Goal: Task Accomplishment & Management: Use online tool/utility

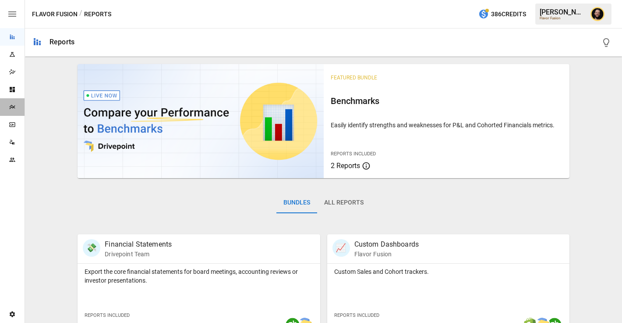
click at [7, 103] on div "Plans" at bounding box center [12, 107] width 25 height 18
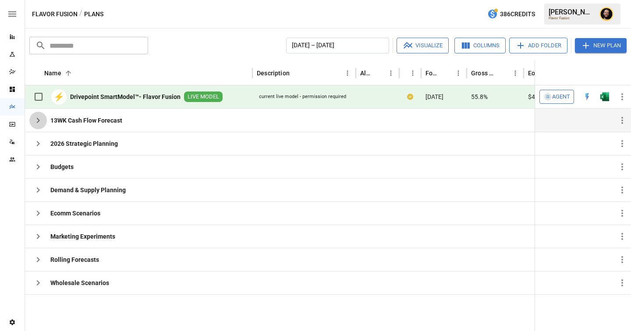
click at [39, 121] on icon "button" at bounding box center [38, 120] width 3 height 5
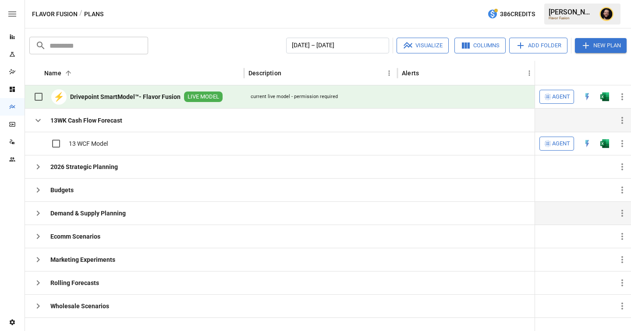
click at [43, 210] on icon "button" at bounding box center [38, 213] width 11 height 11
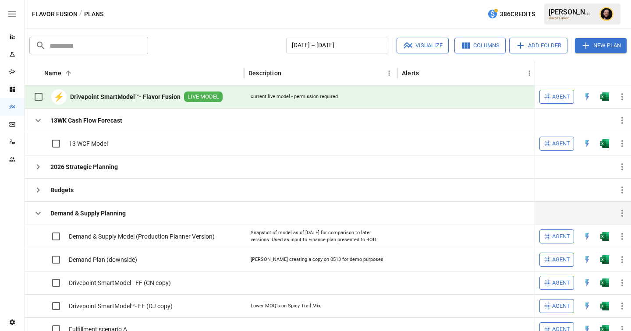
click at [39, 219] on button "button" at bounding box center [38, 214] width 18 height 18
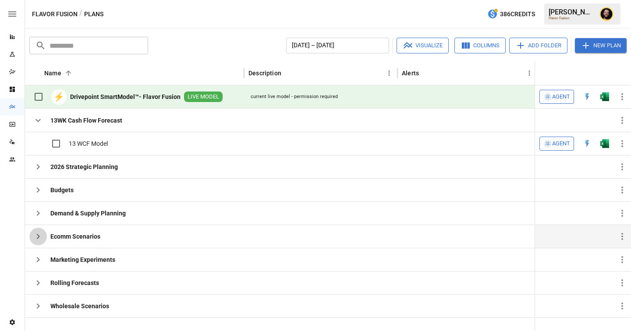
click at [37, 236] on icon "button" at bounding box center [38, 236] width 11 height 11
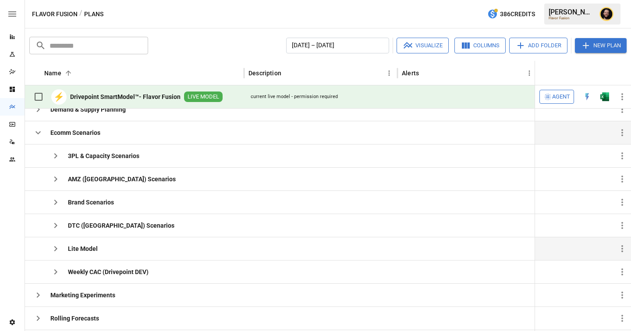
scroll to position [103, 0]
click at [58, 179] on icon "button" at bounding box center [55, 179] width 11 height 11
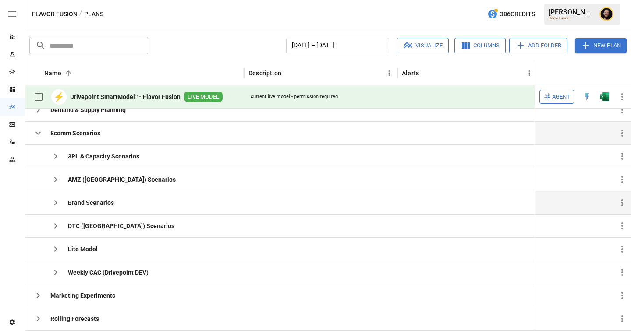
click at [56, 201] on icon "button" at bounding box center [55, 203] width 11 height 11
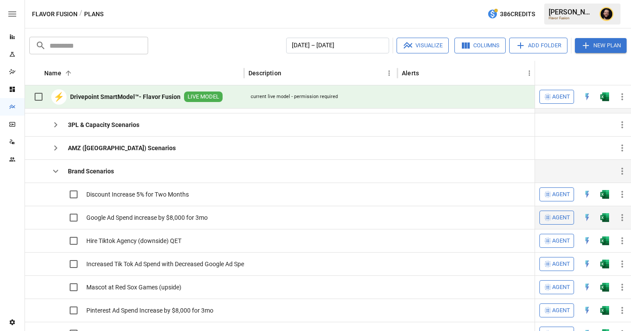
scroll to position [0, 0]
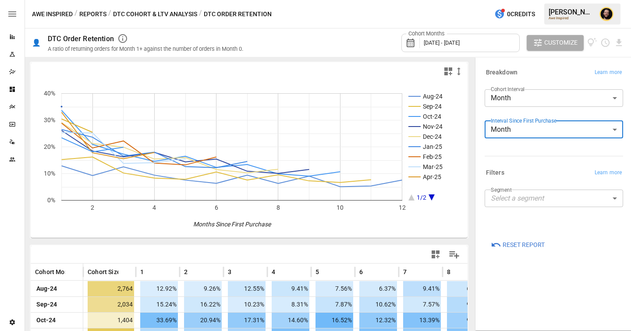
scroll to position [41, 0]
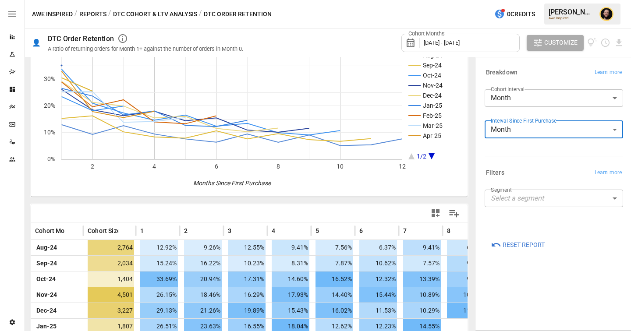
click at [452, 38] on div "Cohort Months [DATE] - [DATE]" at bounding box center [460, 43] width 118 height 18
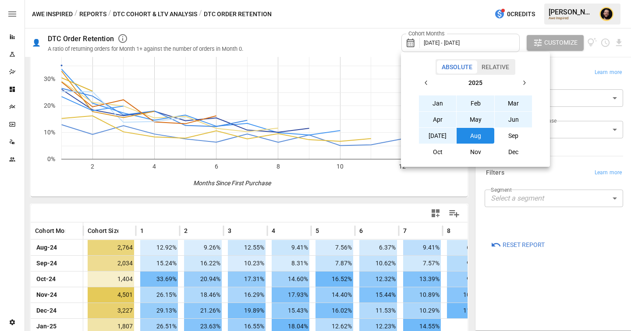
click at [318, 39] on div at bounding box center [315, 165] width 631 height 331
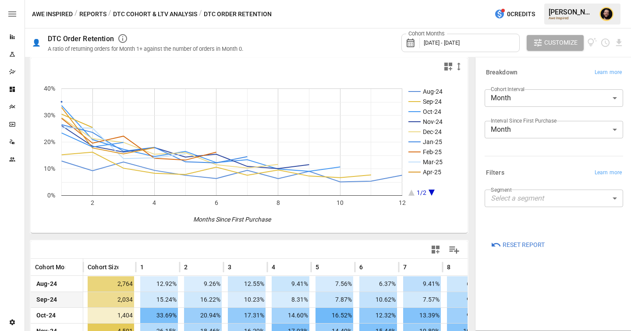
scroll to position [0, 0]
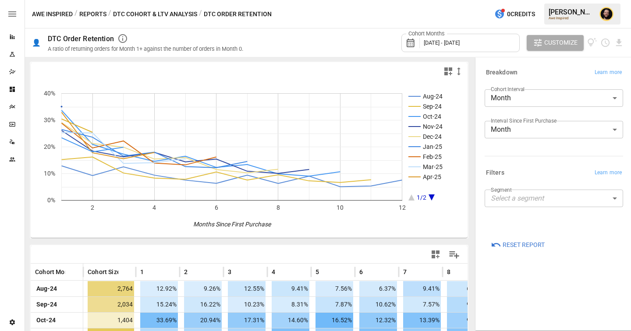
click at [449, 71] on icon "button" at bounding box center [448, 71] width 11 height 11
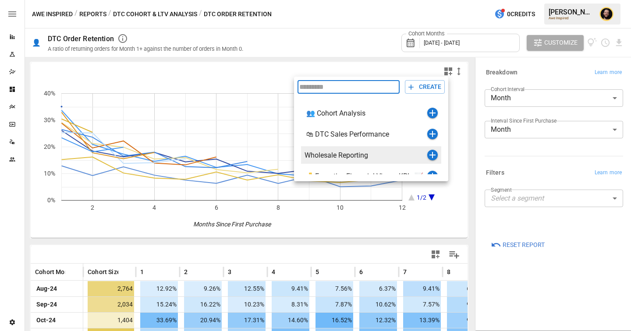
scroll to position [32, 0]
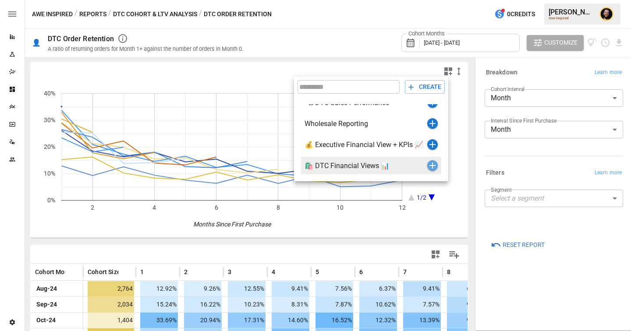
click at [431, 167] on icon "button" at bounding box center [432, 165] width 11 height 11
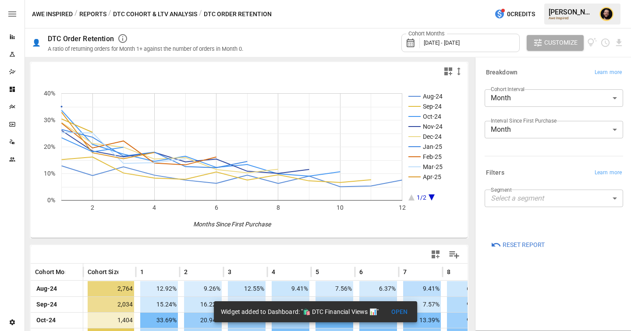
click at [93, 13] on button "Reports" at bounding box center [92, 14] width 27 height 11
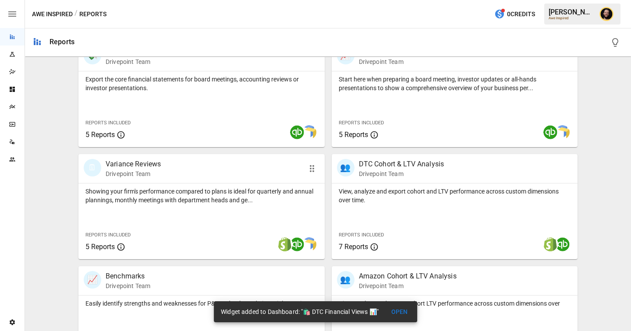
scroll to position [348, 0]
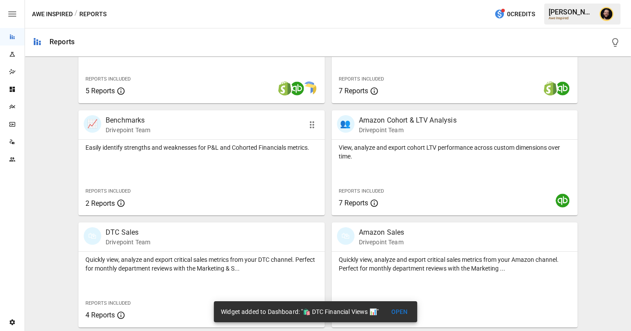
click at [234, 175] on div "Easily identify strengths and weaknesses for P&L and Cohorted Financials metric…" at bounding box center [201, 178] width 246 height 76
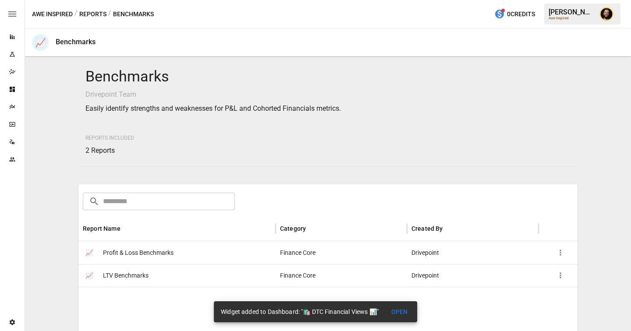
scroll to position [121, 0]
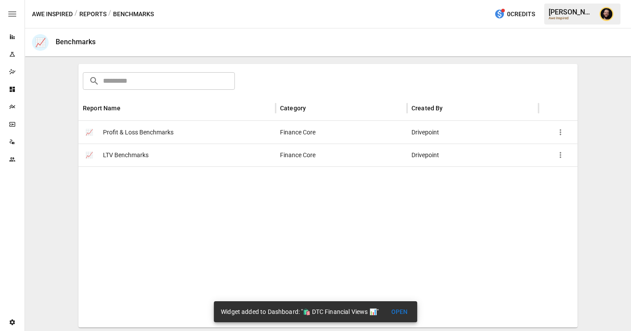
click at [167, 158] on div "📈 LTV Benchmarks" at bounding box center [176, 155] width 197 height 23
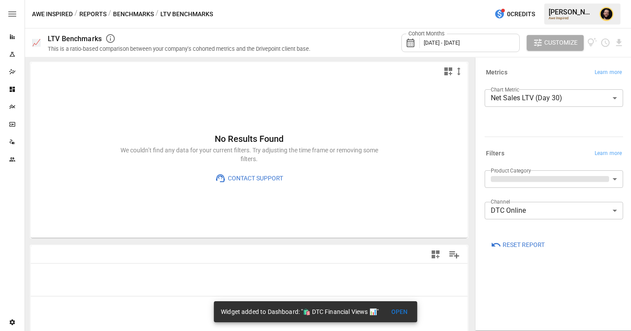
type input "**********"
click at [524, 0] on body "**********" at bounding box center [315, 0] width 631 height 0
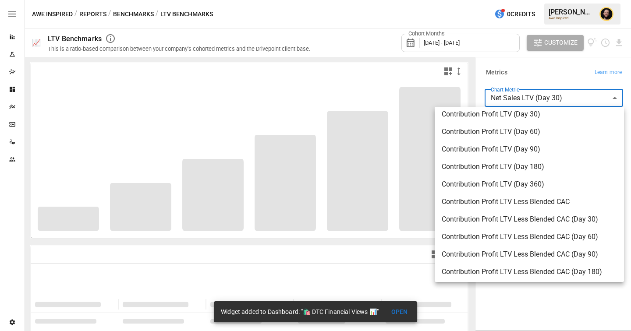
scroll to position [285, 0]
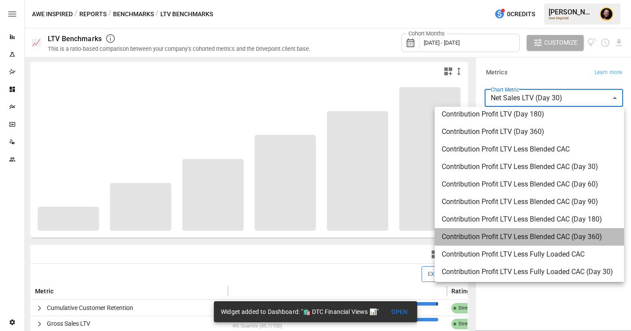
click at [495, 236] on span "Contribution Profit LTV Less Blended CAC (Day 360)" at bounding box center [529, 237] width 175 height 11
type input "**********"
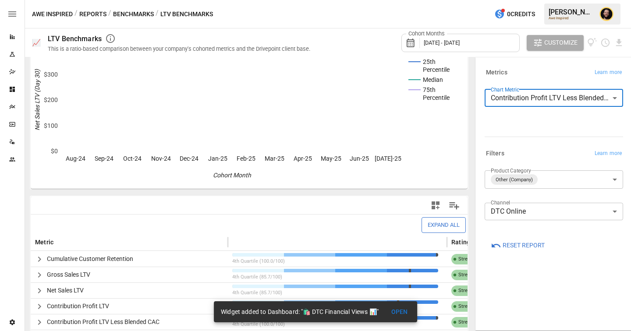
scroll to position [117, 0]
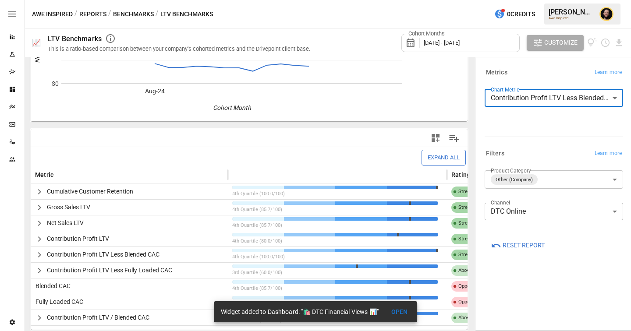
click at [439, 136] on icon "button" at bounding box center [436, 138] width 8 height 8
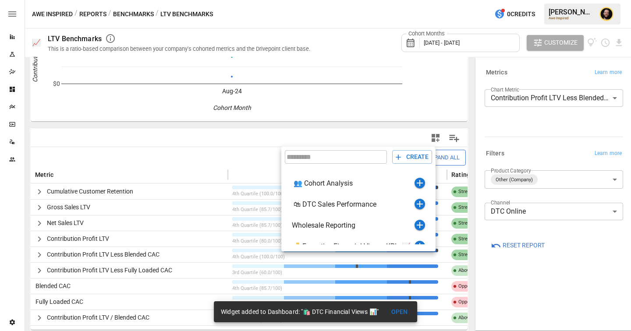
click at [221, 152] on div at bounding box center [315, 165] width 631 height 331
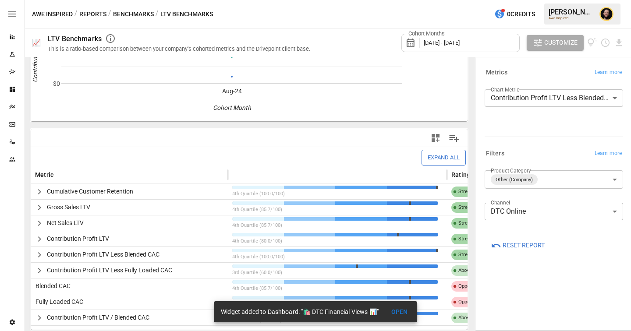
scroll to position [0, 0]
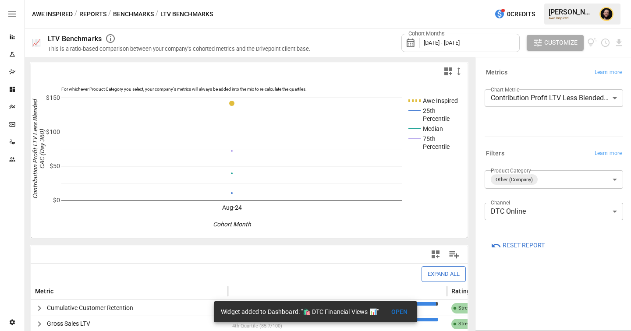
click at [460, 45] on span "August 2024 - August 2025" at bounding box center [442, 42] width 36 height 7
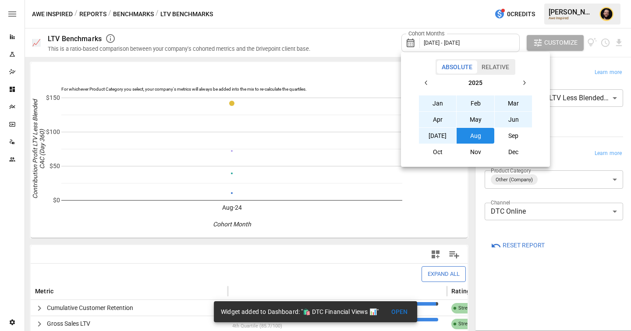
click at [430, 102] on button "Jan" at bounding box center [438, 104] width 38 height 16
click at [469, 137] on button "Aug" at bounding box center [476, 136] width 38 height 16
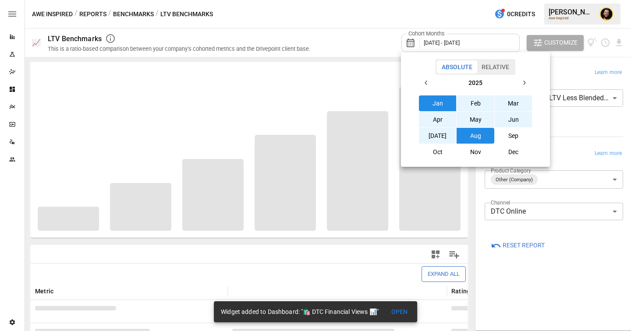
click at [356, 63] on div at bounding box center [315, 165] width 631 height 331
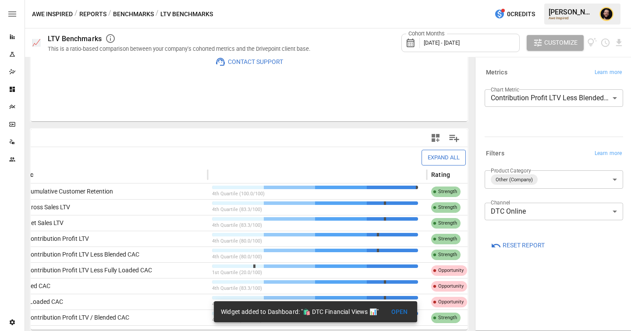
scroll to position [0, 46]
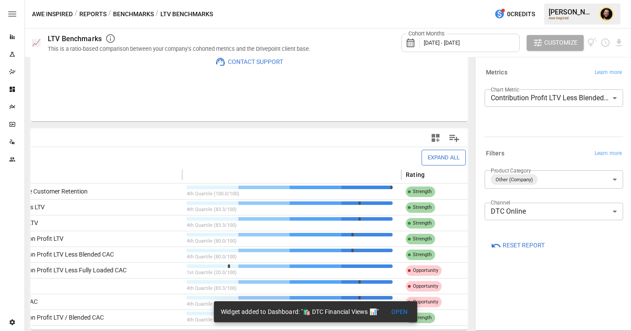
click at [558, 0] on body "Reports Experiments Dazzler Studio Dashboards Plans SmartModel ™ Data Sources T…" at bounding box center [315, 0] width 631 height 0
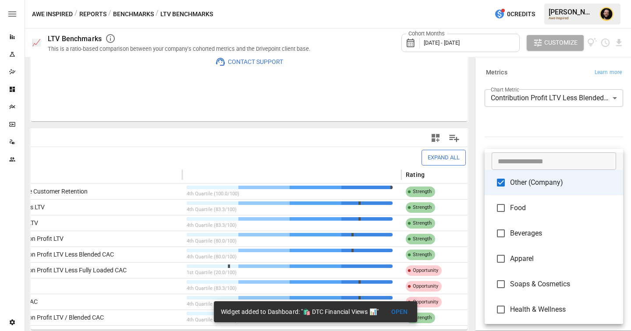
click at [516, 118] on div at bounding box center [315, 165] width 631 height 331
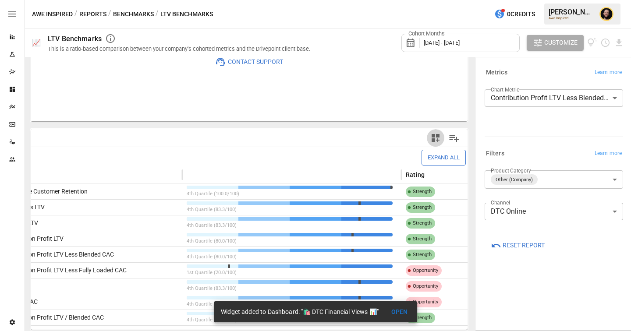
click at [432, 138] on icon "button" at bounding box center [435, 138] width 11 height 11
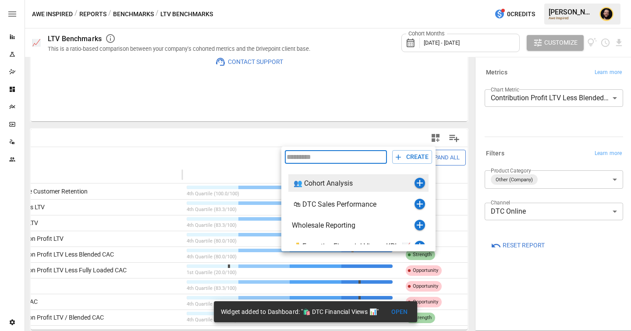
scroll to position [32, 0]
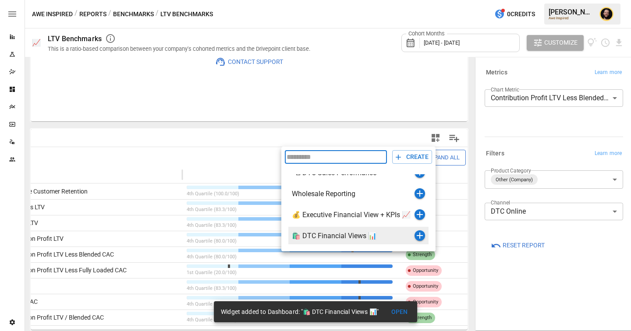
click at [421, 235] on icon "button" at bounding box center [420, 236] width 6 height 6
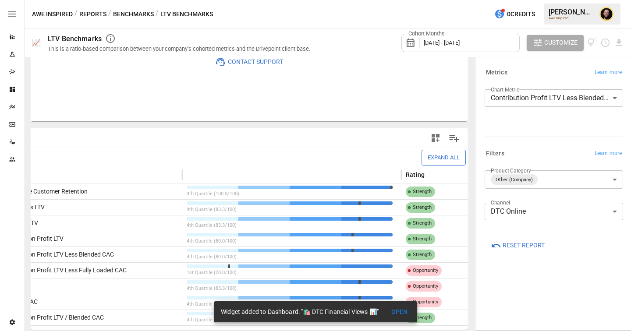
click at [394, 314] on button "OPEN" at bounding box center [400, 312] width 28 height 16
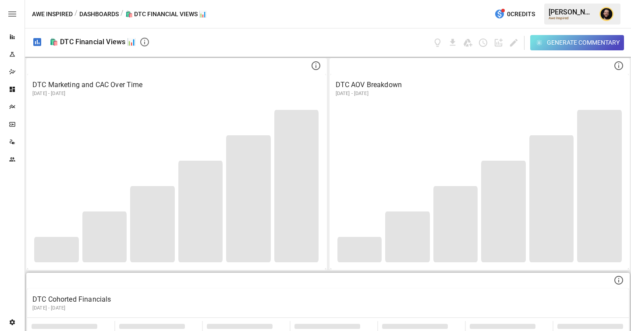
scroll to position [515, 0]
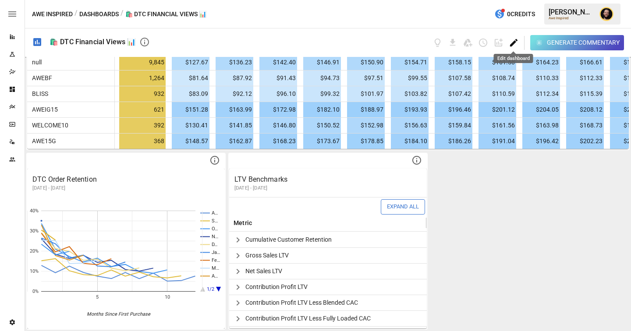
click at [515, 41] on icon "Edit dashboard" at bounding box center [514, 43] width 10 height 10
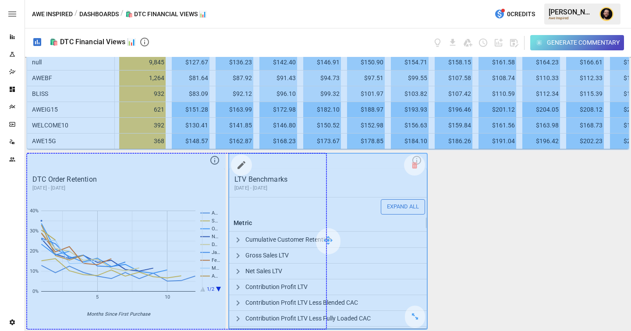
drag, startPoint x: 210, startPoint y: 312, endPoint x: 369, endPoint y: 302, distance: 159.4
click at [369, 302] on div "DTC Marketing and CAC Over Time September 2024 - August 2025 Total Marketing Ex…" at bounding box center [328, 194] width 606 height 274
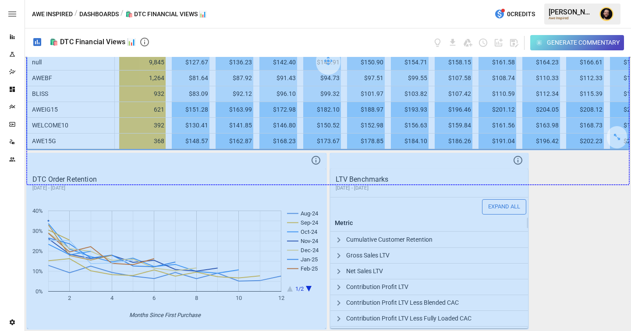
drag, startPoint x: 617, startPoint y: 135, endPoint x: 617, endPoint y: 183, distance: 47.8
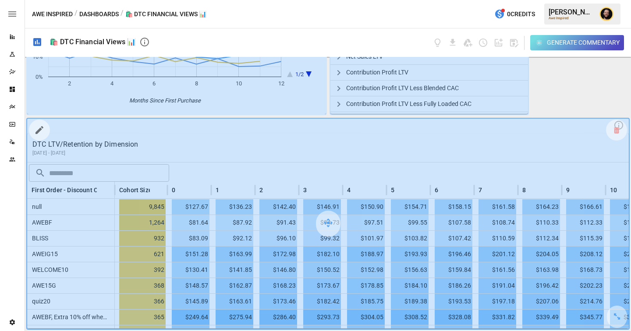
scroll to position [549, 0]
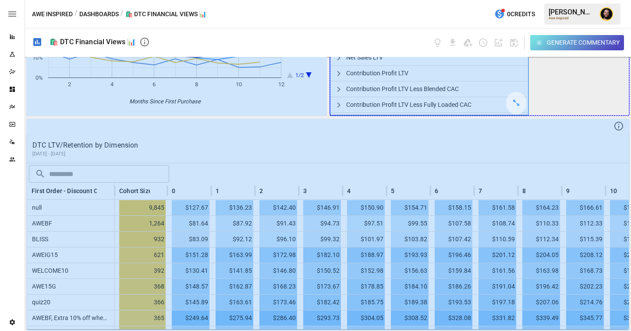
drag, startPoint x: 519, startPoint y: 103, endPoint x: 614, endPoint y: 103, distance: 95.1
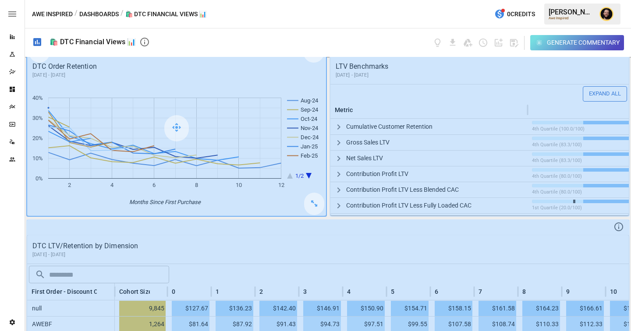
scroll to position [447, 0]
drag, startPoint x: 315, startPoint y: 206, endPoint x: 262, endPoint y: 206, distance: 53.0
click at [262, 206] on div at bounding box center [176, 128] width 299 height 175
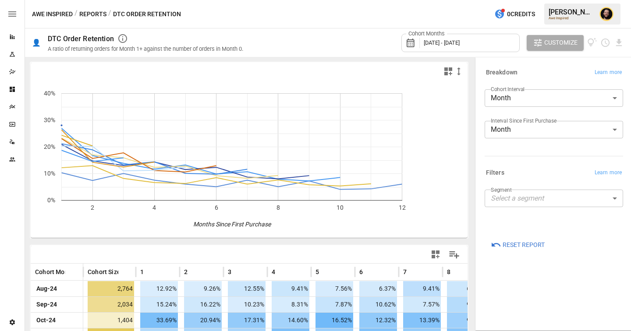
click at [87, 14] on button "Reports" at bounding box center [92, 14] width 27 height 11
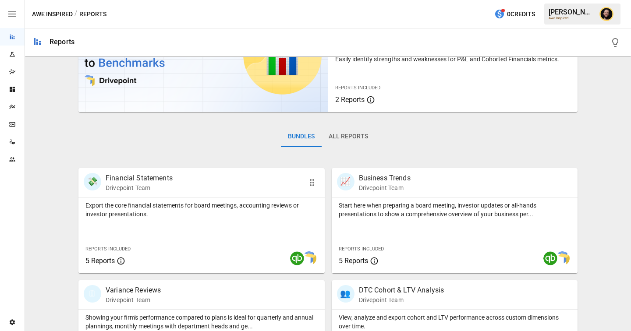
scroll to position [117, 0]
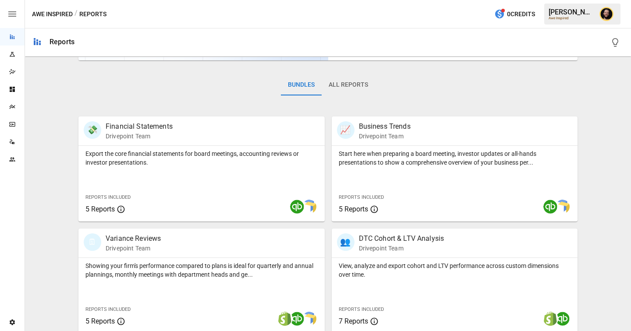
click at [15, 90] on icon "Dashboards" at bounding box center [12, 89] width 7 height 7
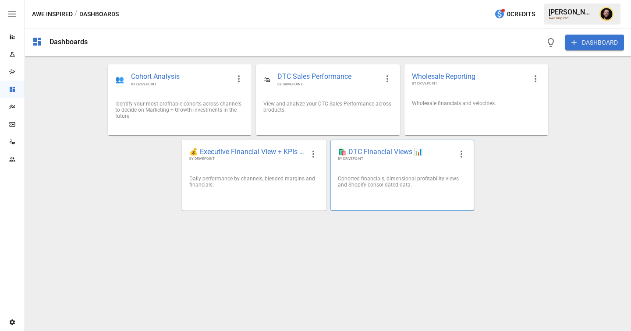
click at [383, 170] on div "Cohorted financials, dimensional profitability views and Shopify consolidated d…" at bounding box center [402, 182] width 143 height 26
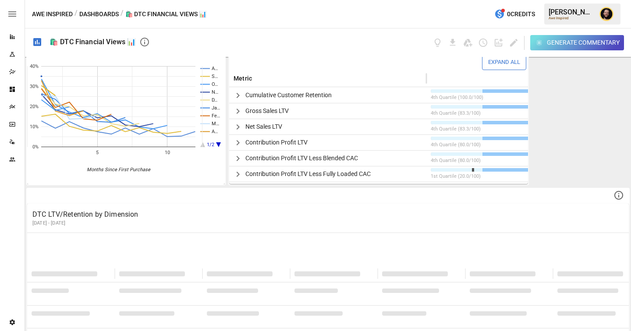
scroll to position [405, 0]
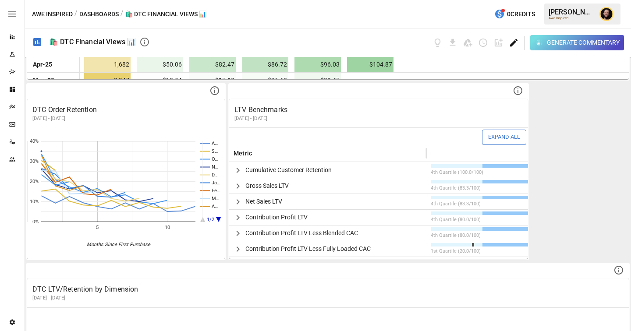
click at [513, 43] on icon "Edit dashboard" at bounding box center [513, 42] width 7 height 7
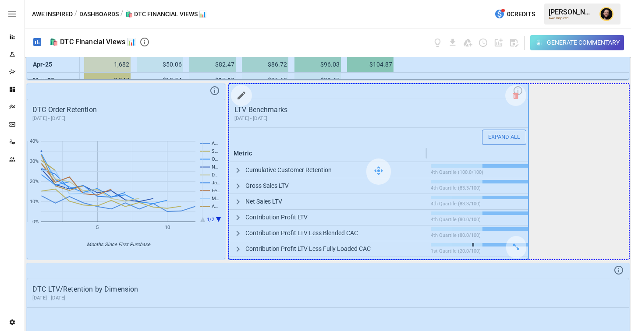
drag, startPoint x: 513, startPoint y: 248, endPoint x: 603, endPoint y: 248, distance: 89.8
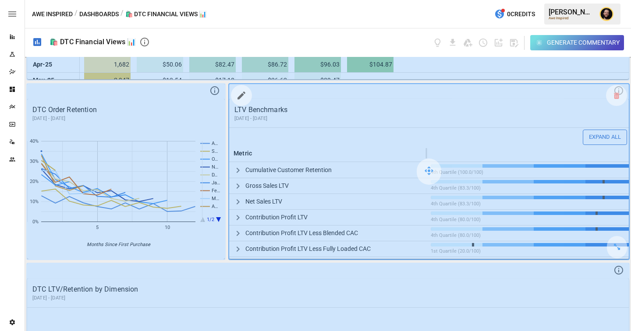
scroll to position [443, 0]
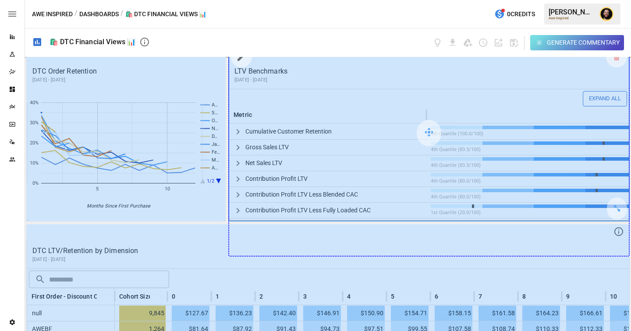
drag, startPoint x: 612, startPoint y: 205, endPoint x: 610, endPoint y: 248, distance: 43.4
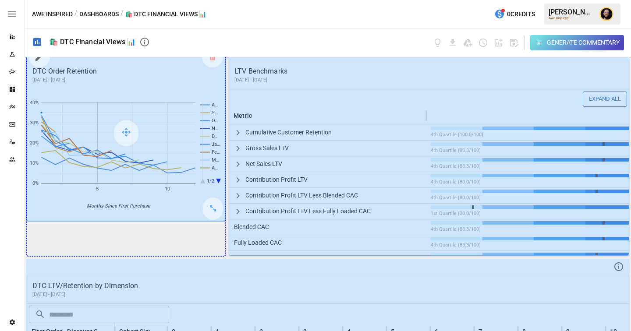
drag, startPoint x: 213, startPoint y: 210, endPoint x: 211, endPoint y: 248, distance: 37.7
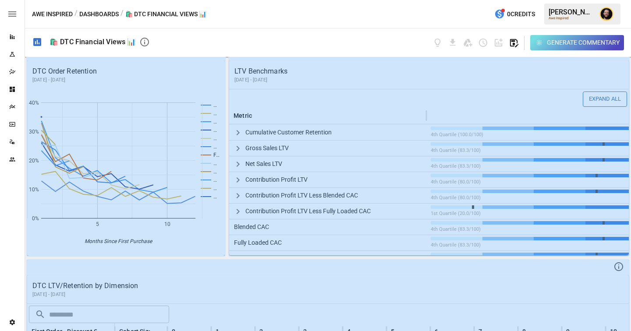
click at [514, 44] on icon "button" at bounding box center [514, 43] width 8 height 8
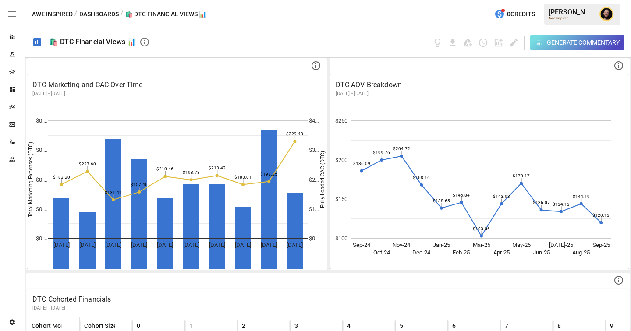
scroll to position [116, 0]
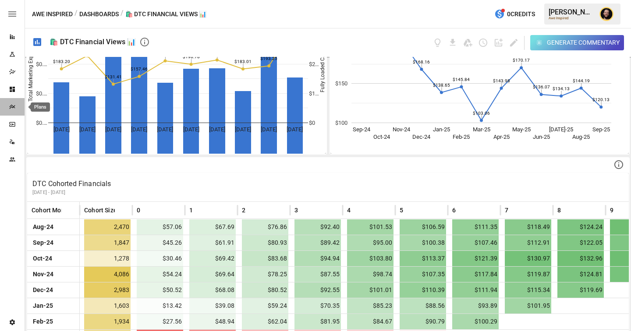
click at [9, 107] on icon "Plans" at bounding box center [12, 106] width 7 height 7
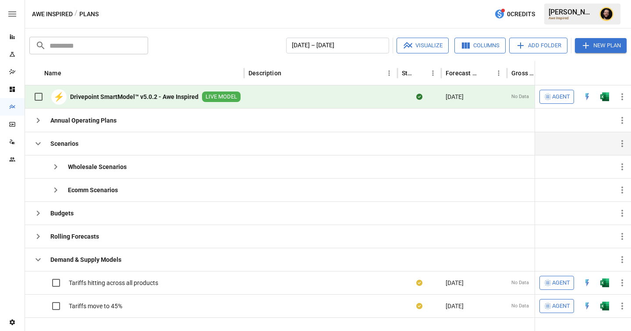
click at [36, 144] on icon "button" at bounding box center [37, 143] width 5 height 3
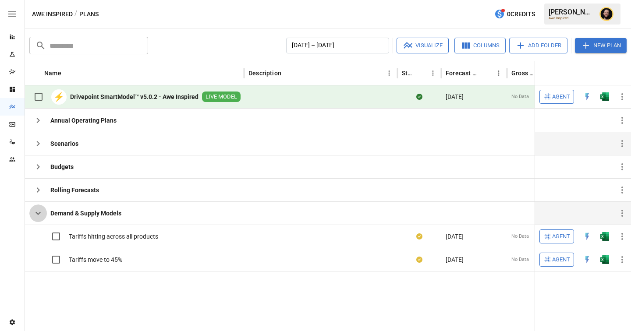
click at [34, 208] on icon "button" at bounding box center [38, 213] width 11 height 11
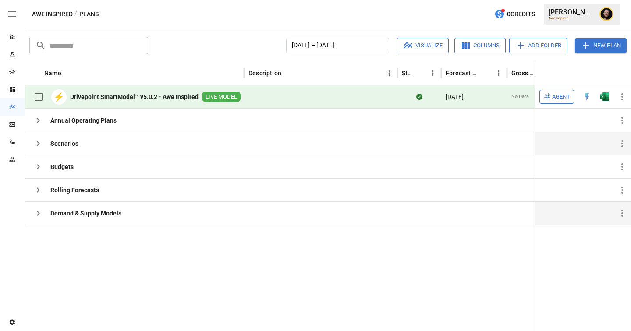
click at [562, 95] on span "Agent" at bounding box center [561, 97] width 18 height 10
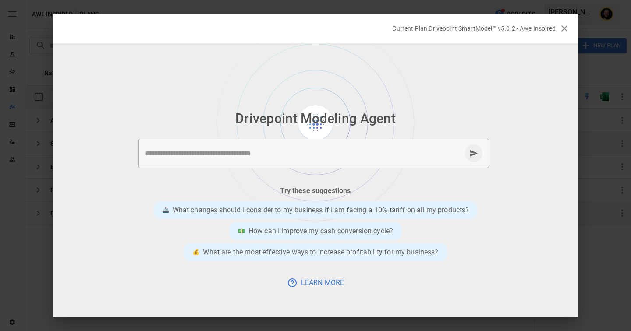
click at [212, 151] on textarea at bounding box center [303, 154] width 316 height 10
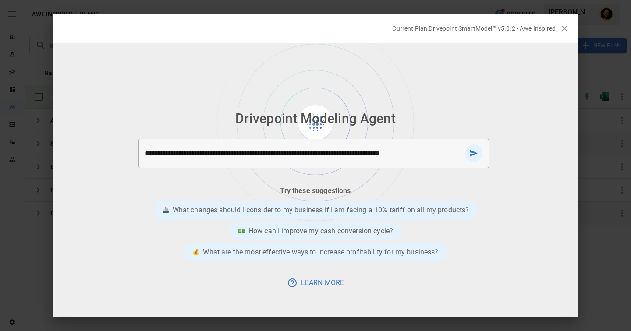
click at [307, 156] on textarea "**********" at bounding box center [303, 154] width 316 height 10
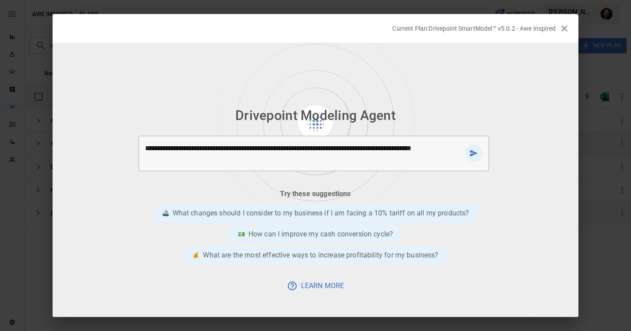
click at [186, 160] on textarea "**********" at bounding box center [303, 153] width 316 height 20
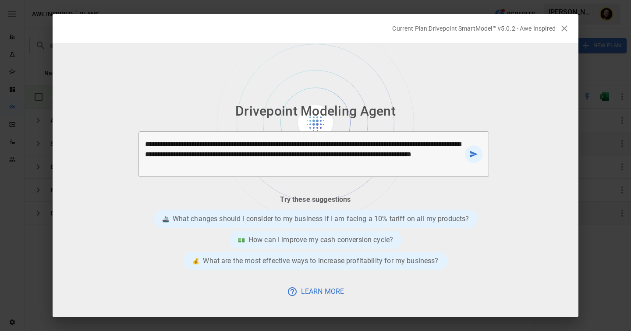
type textarea "**********"
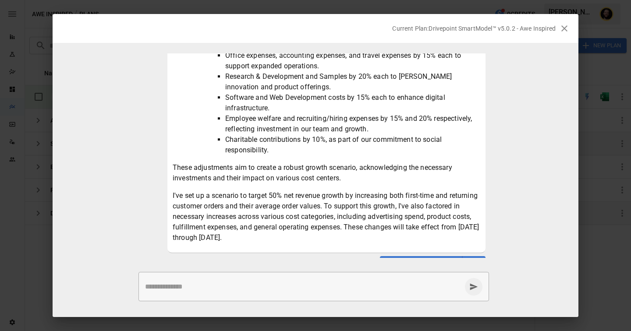
scroll to position [326, 0]
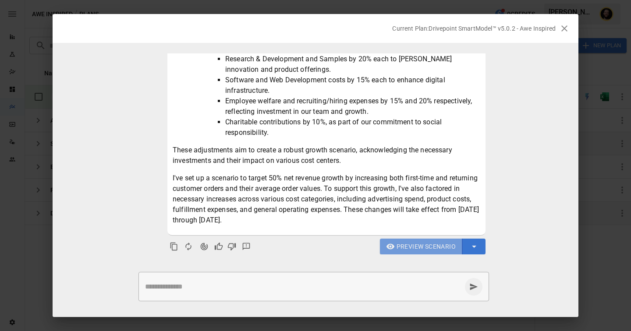
click at [417, 248] on span "Preview Scenario" at bounding box center [426, 246] width 59 height 11
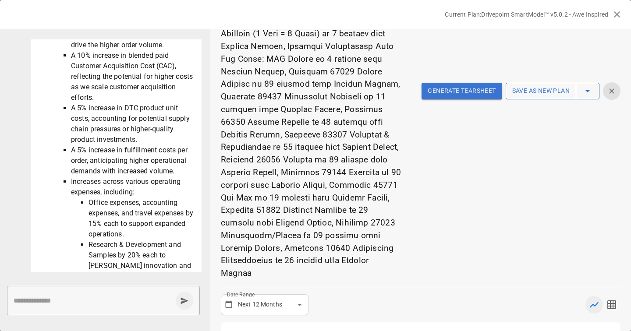
scroll to position [0, 0]
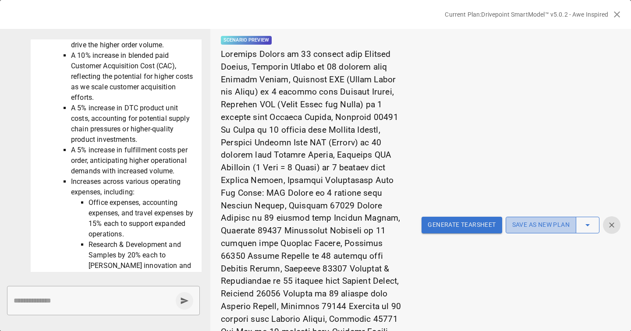
click at [541, 220] on button "Save as new plan" at bounding box center [541, 225] width 71 height 17
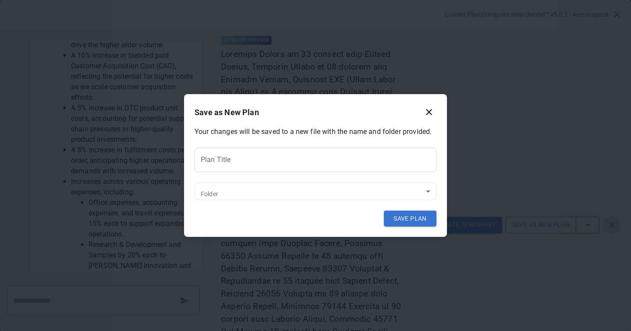
click at [331, 166] on input "Plan Title" at bounding box center [316, 160] width 242 height 25
type input "**********"
click at [317, 0] on body "Reports Experiments Dazzler Studio Dashboards Plans SmartModel ™ Data Sources T…" at bounding box center [315, 0] width 631 height 0
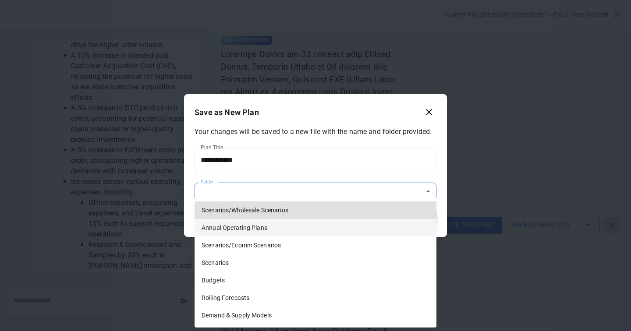
click at [282, 225] on li "Annual Operating Plans" at bounding box center [316, 228] width 242 height 18
type input "**********"
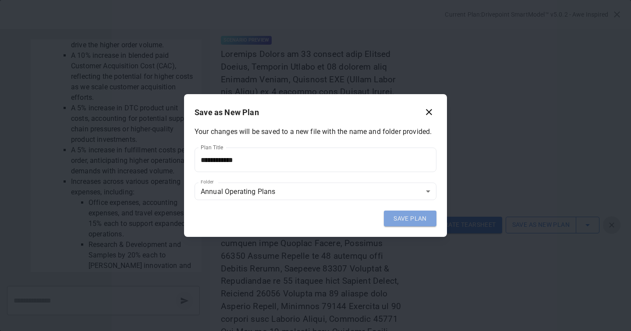
click at [399, 216] on button "SAVE PLAN" at bounding box center [410, 219] width 53 height 16
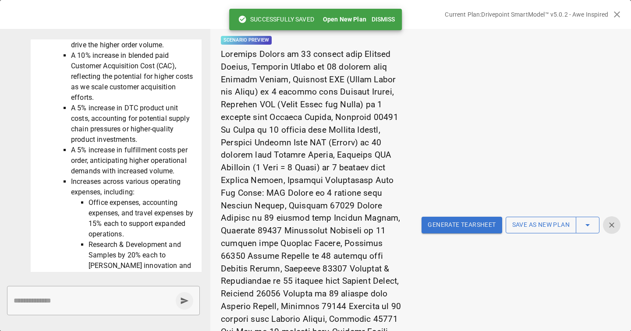
click at [375, 17] on button "Dismiss" at bounding box center [383, 19] width 30 height 16
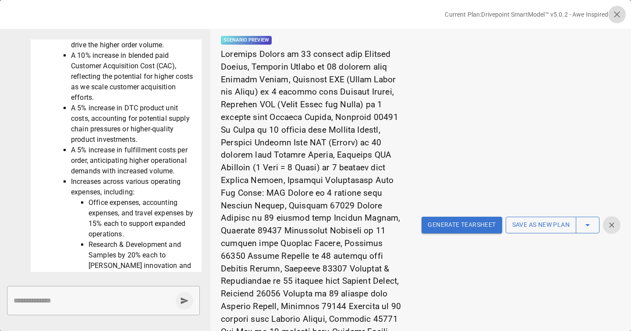
click at [617, 11] on icon "button" at bounding box center [617, 14] width 11 height 11
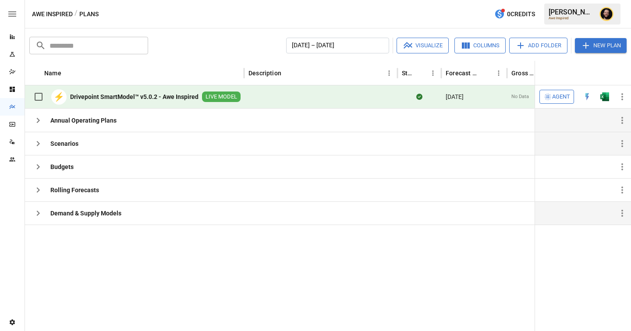
click at [38, 121] on icon "button" at bounding box center [38, 120] width 11 height 11
